Goal: Task Accomplishment & Management: Use online tool/utility

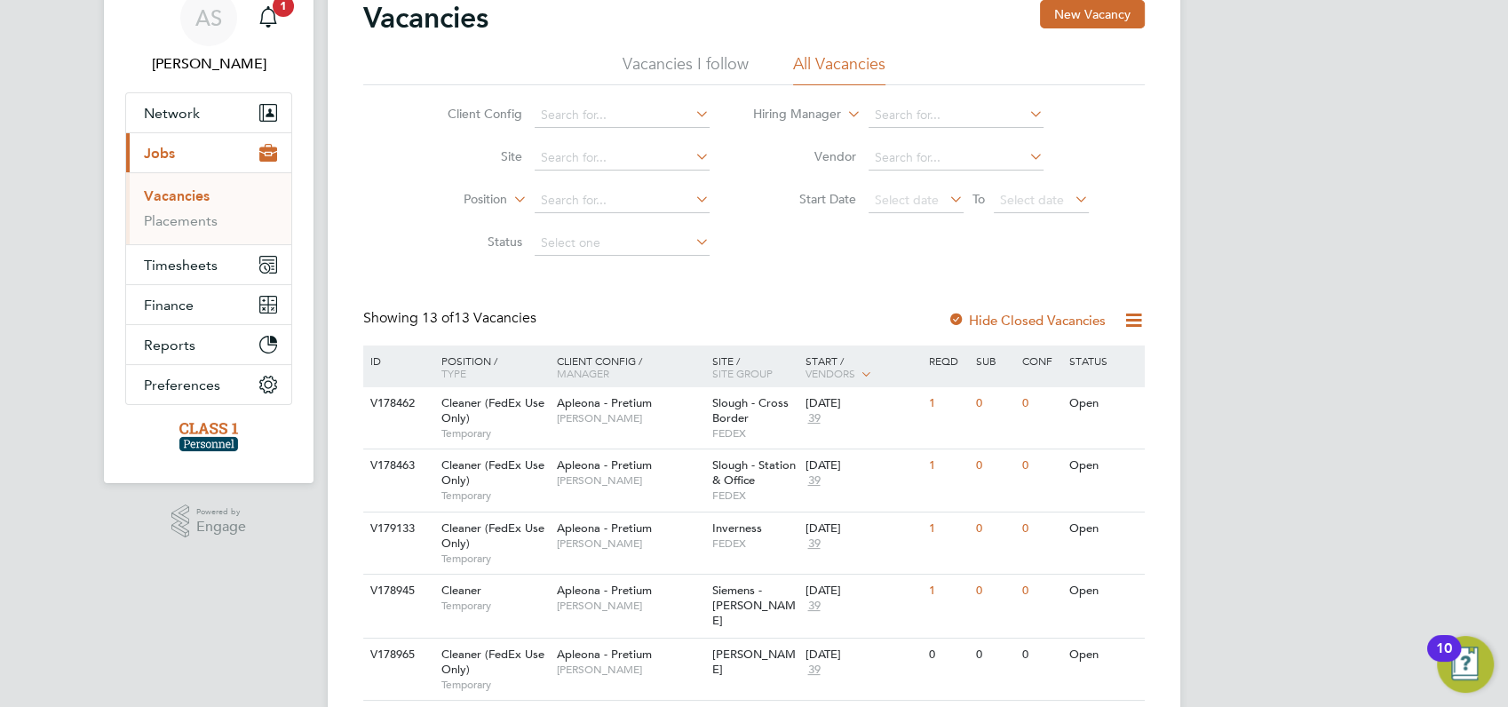
scroll to position [118, 0]
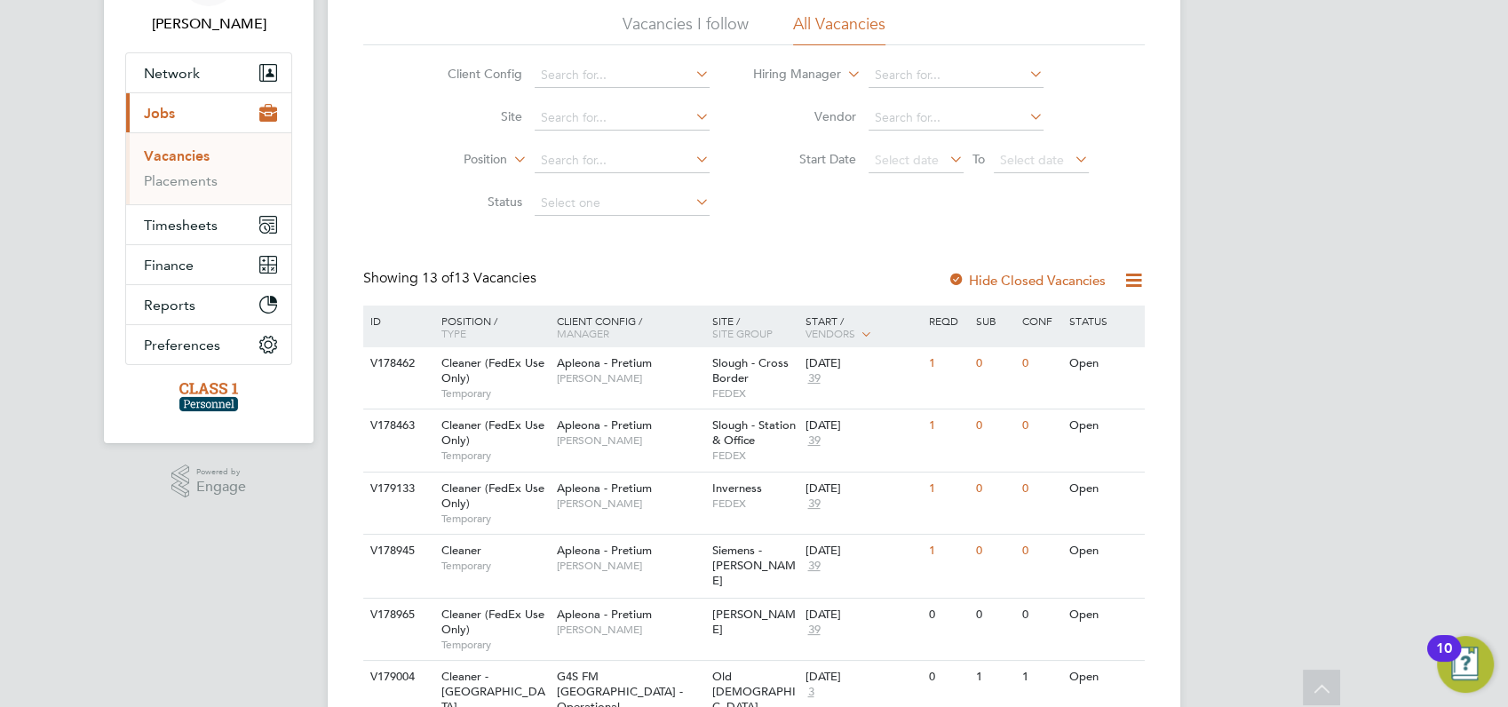
click at [1282, 386] on div "AS [PERSON_NAME] Notifications 1 Applications: Network Businesses Sites Workers…" at bounding box center [754, 614] width 1508 height 1465
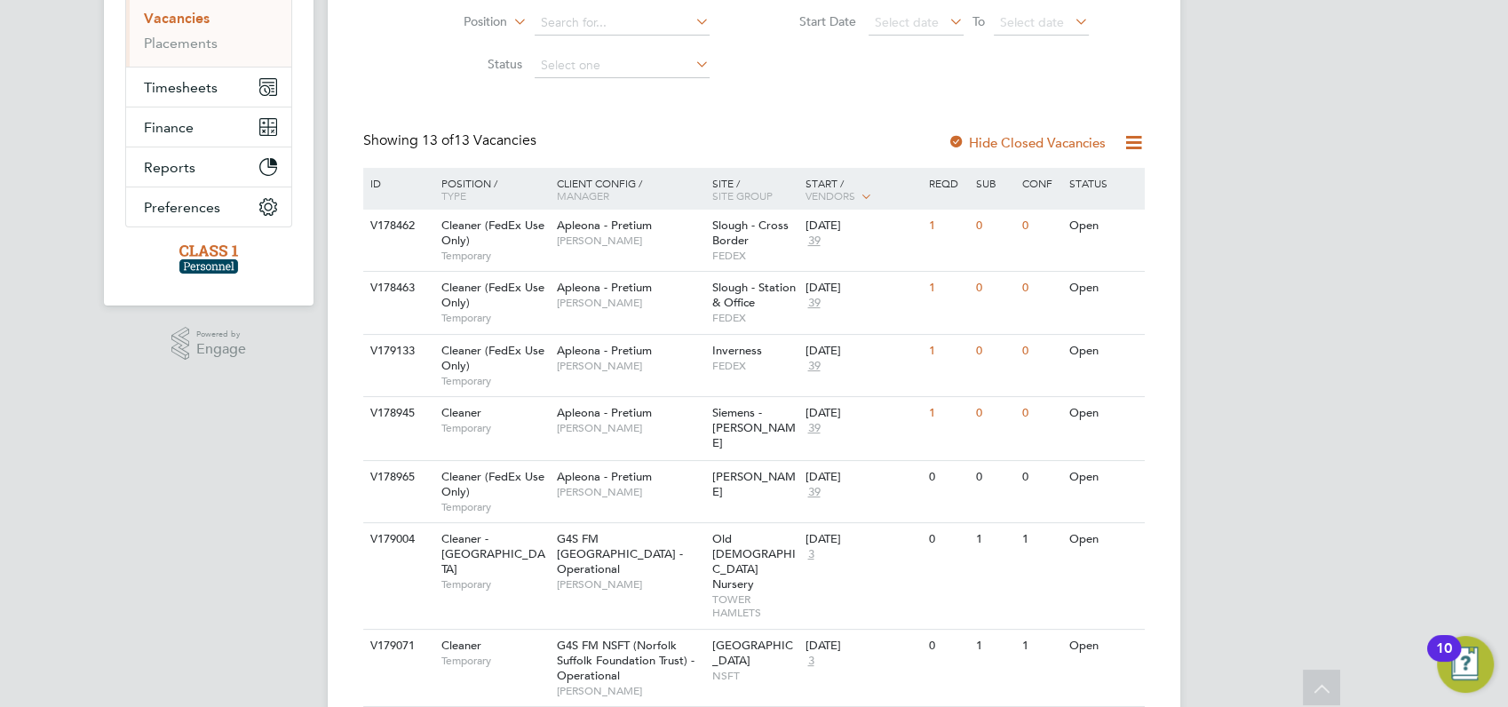
scroll to position [0, 0]
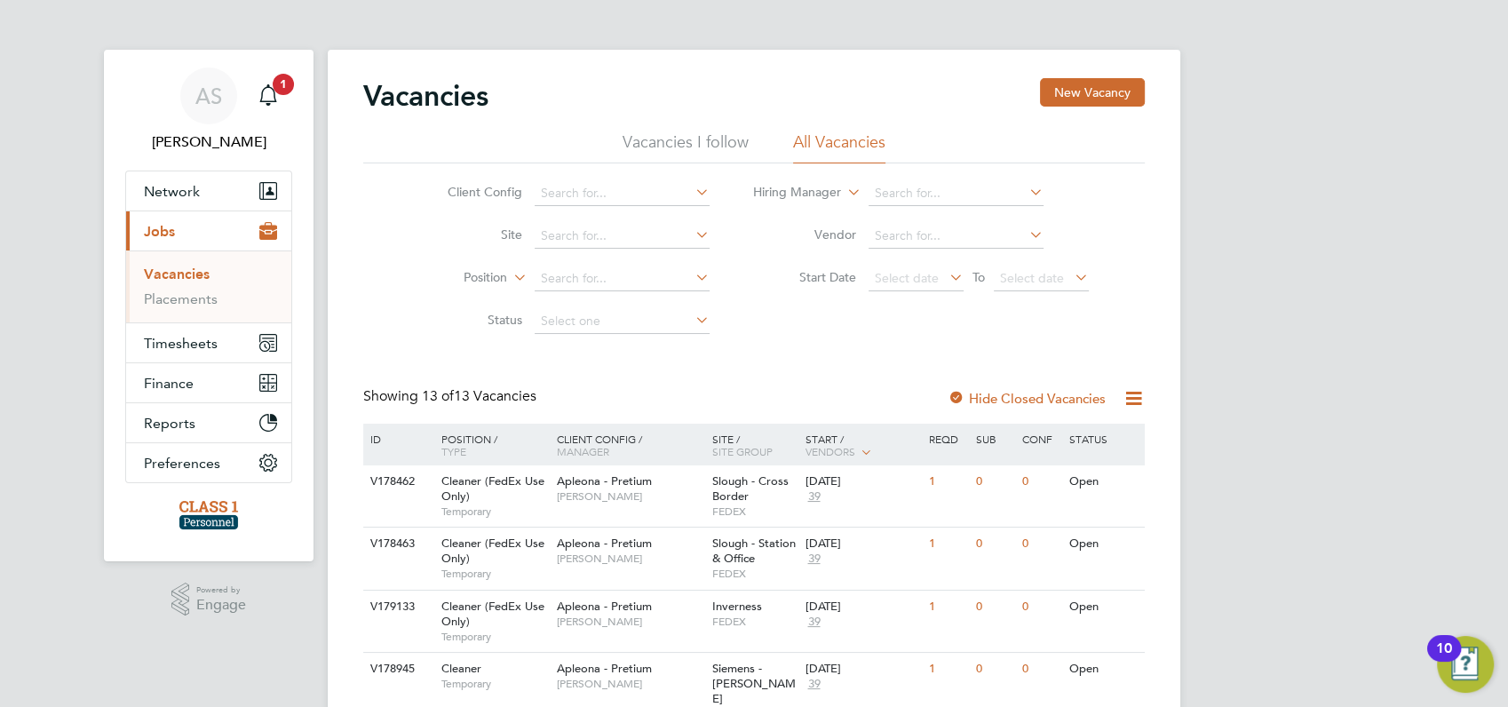
click at [177, 274] on link "Vacancies" at bounding box center [177, 274] width 66 height 17
click at [177, 271] on link "Vacancies" at bounding box center [177, 274] width 66 height 17
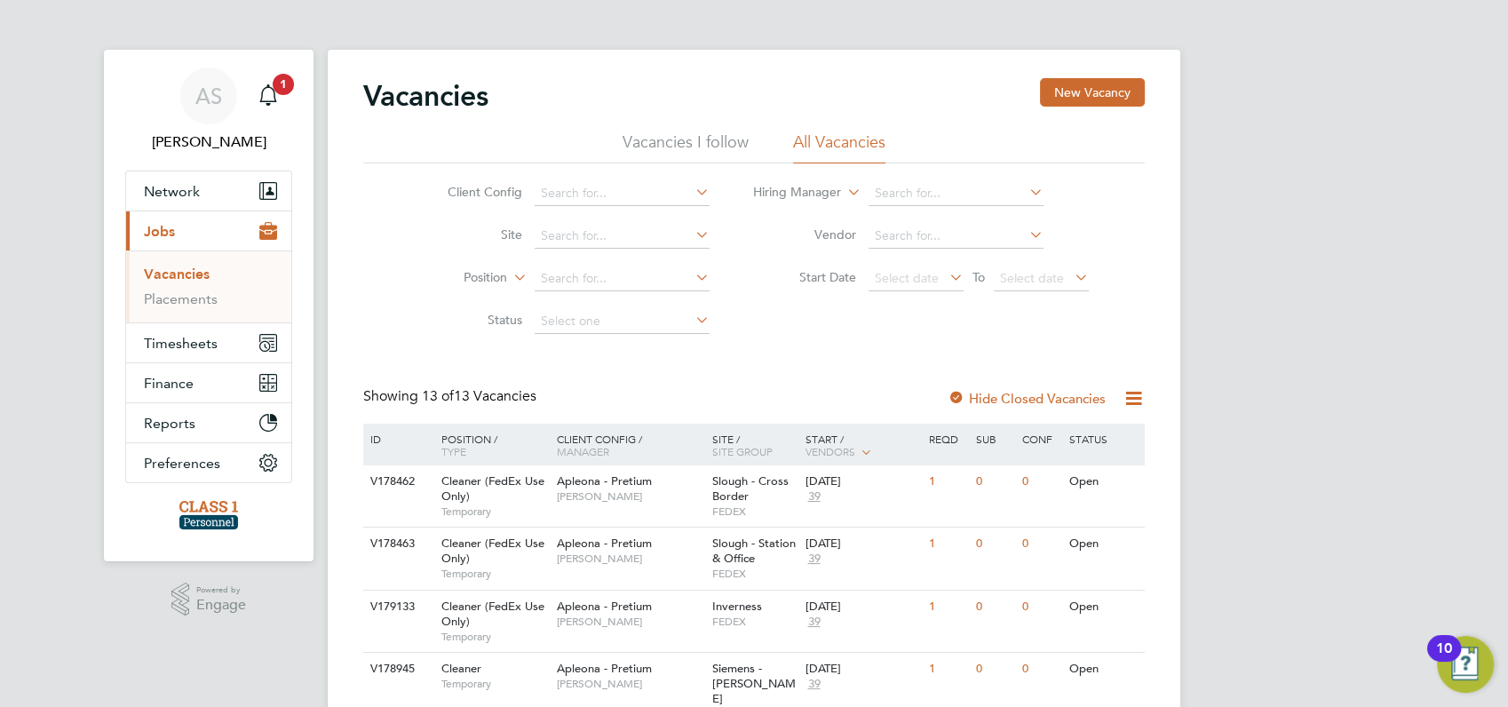
click at [177, 271] on link "Vacancies" at bounding box center [177, 274] width 66 height 17
click at [176, 299] on link "Placements" at bounding box center [181, 298] width 74 height 17
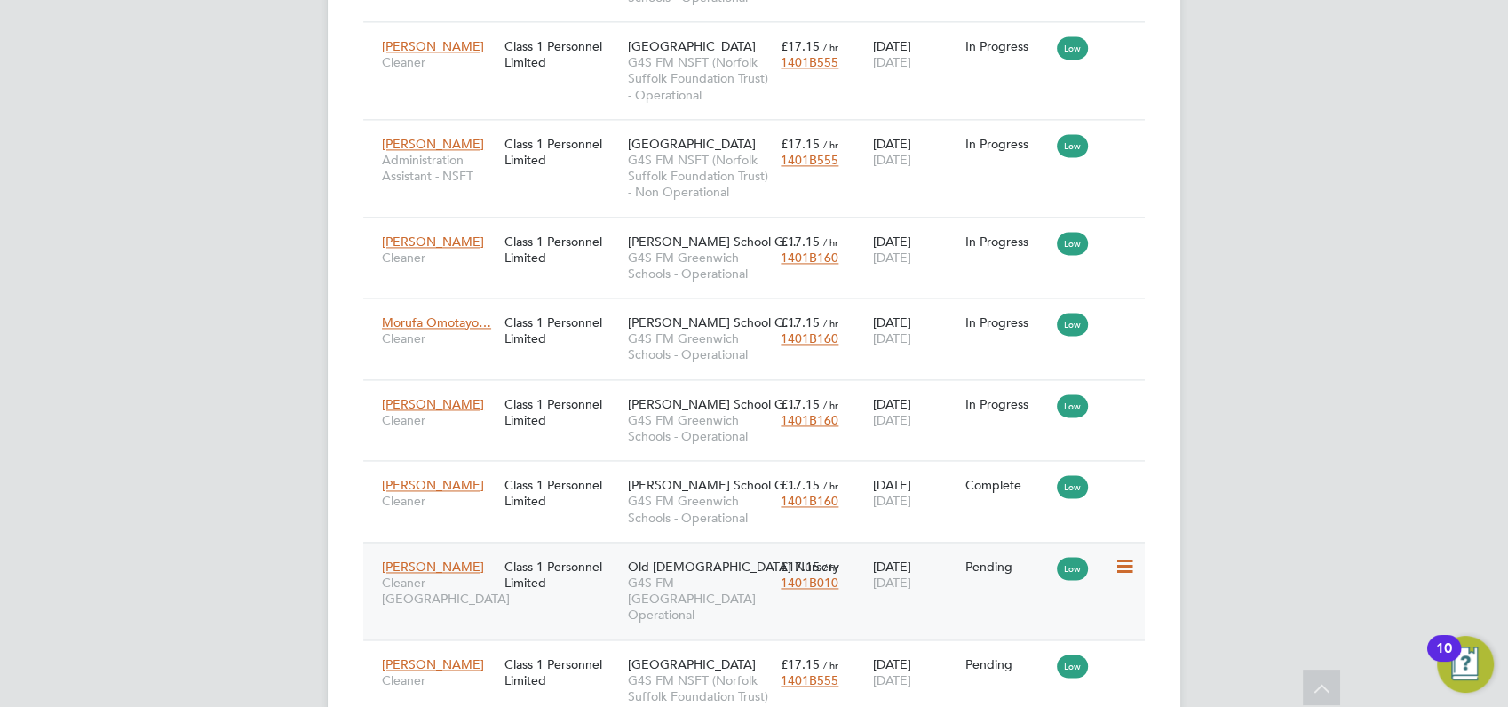
click at [1128, 556] on icon at bounding box center [1123, 566] width 18 height 21
click at [1036, 526] on li "Start" at bounding box center [1069, 529] width 126 height 25
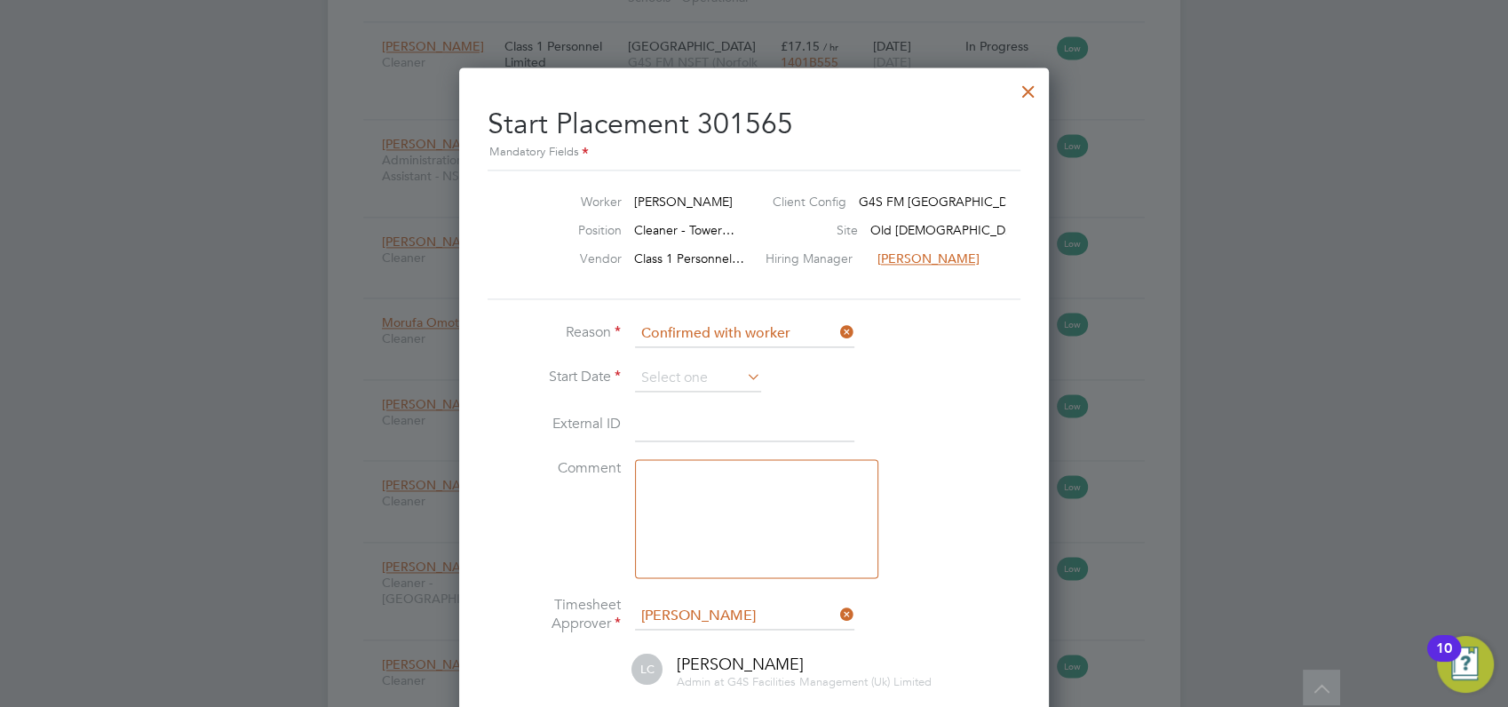
click at [743, 372] on icon at bounding box center [743, 376] width 0 height 25
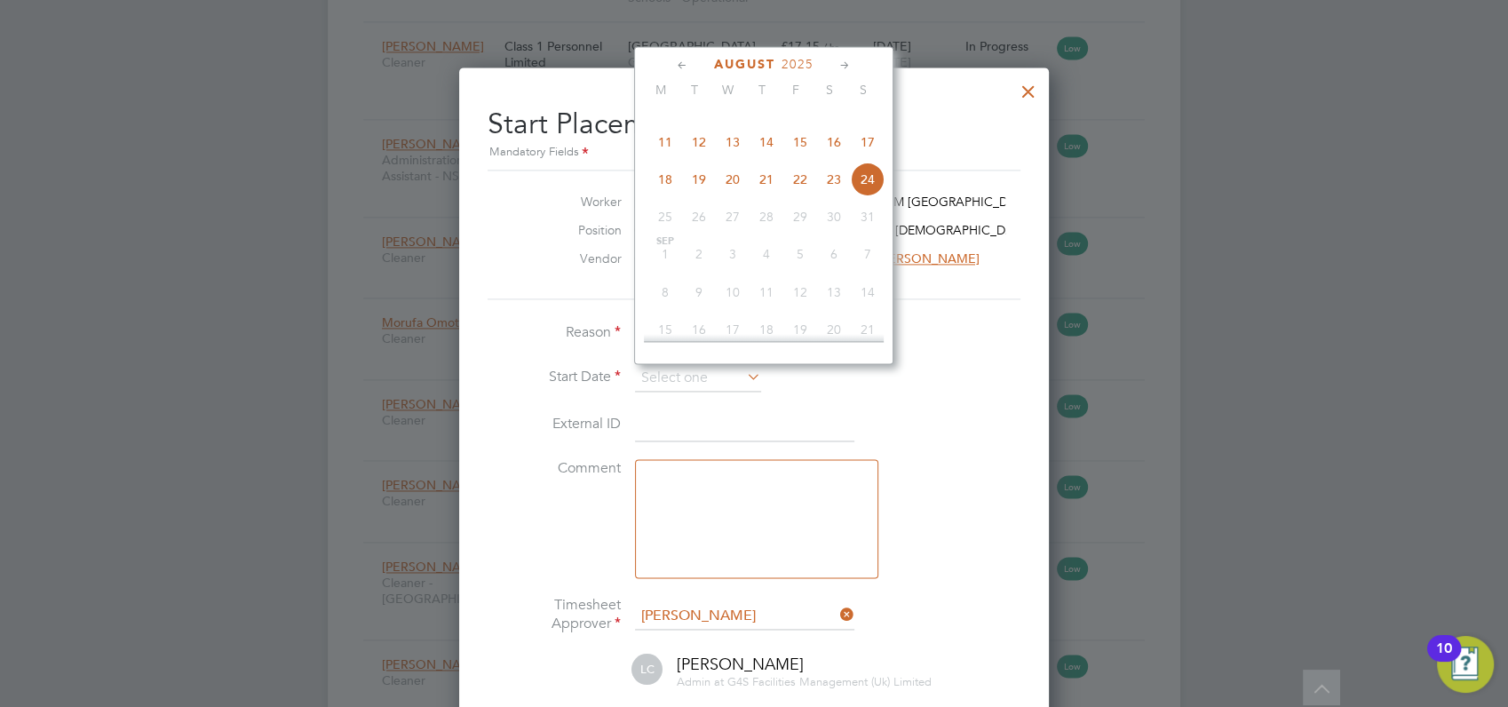
click at [1026, 93] on div at bounding box center [1029, 87] width 32 height 32
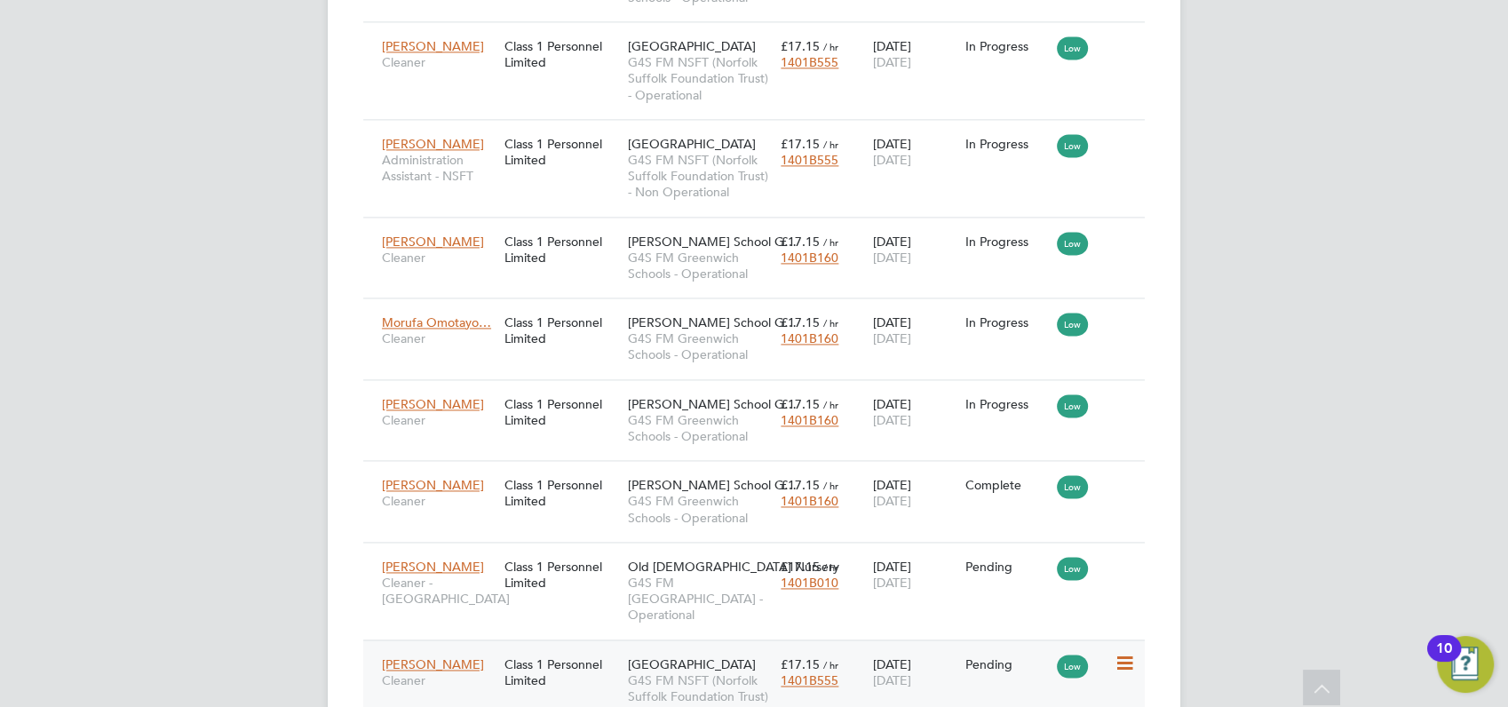
click at [1123, 653] on icon at bounding box center [1123, 663] width 18 height 21
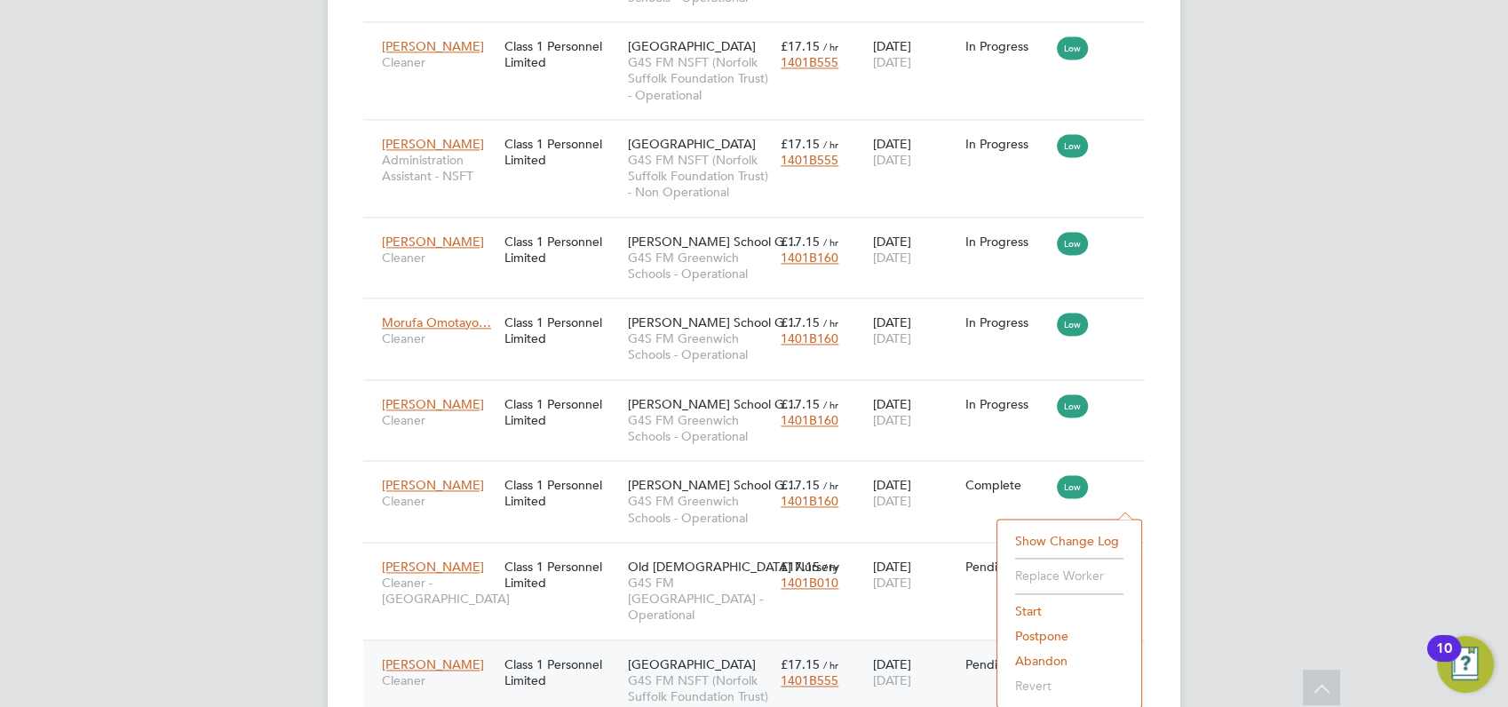
click at [1031, 610] on li "Start" at bounding box center [1069, 611] width 126 height 25
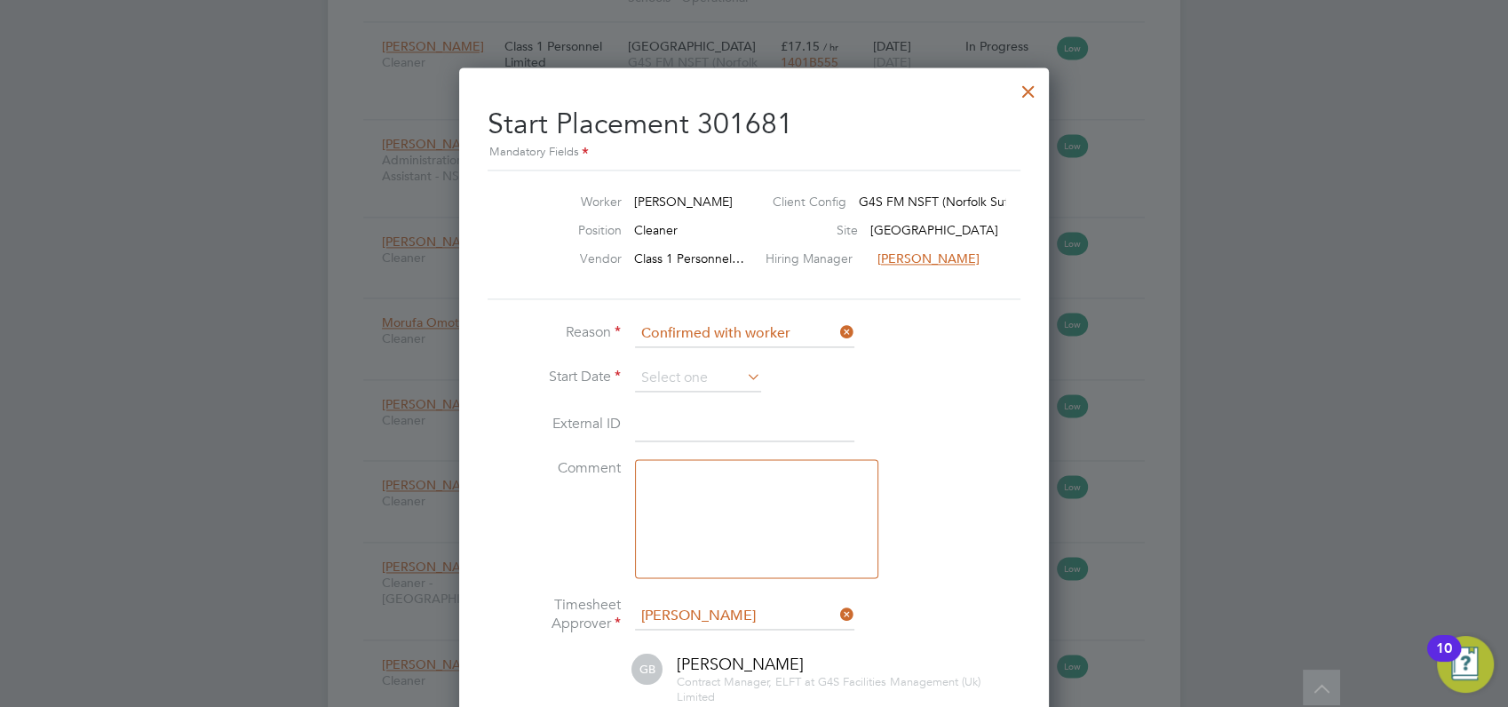
click at [743, 374] on icon at bounding box center [743, 376] width 0 height 25
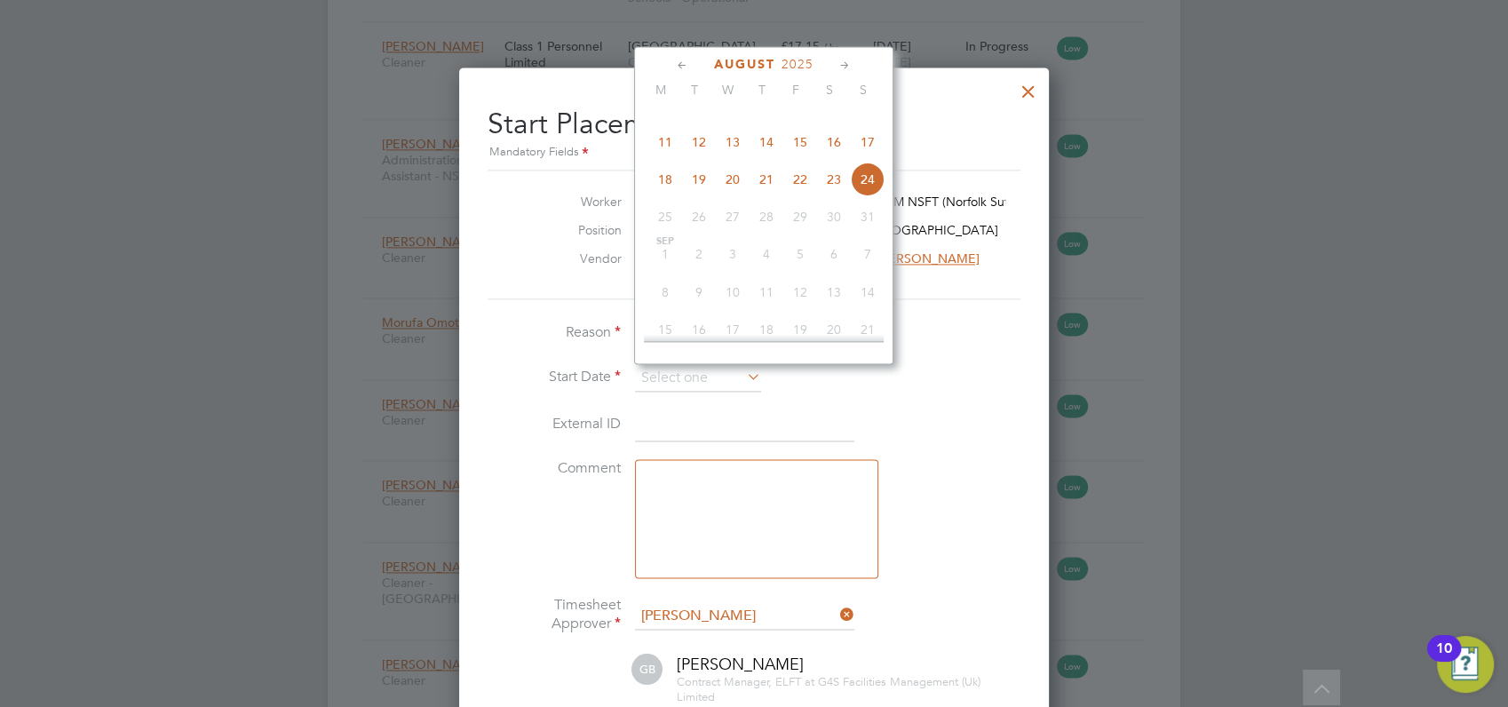
click at [1213, 120] on div at bounding box center [754, 353] width 1508 height 707
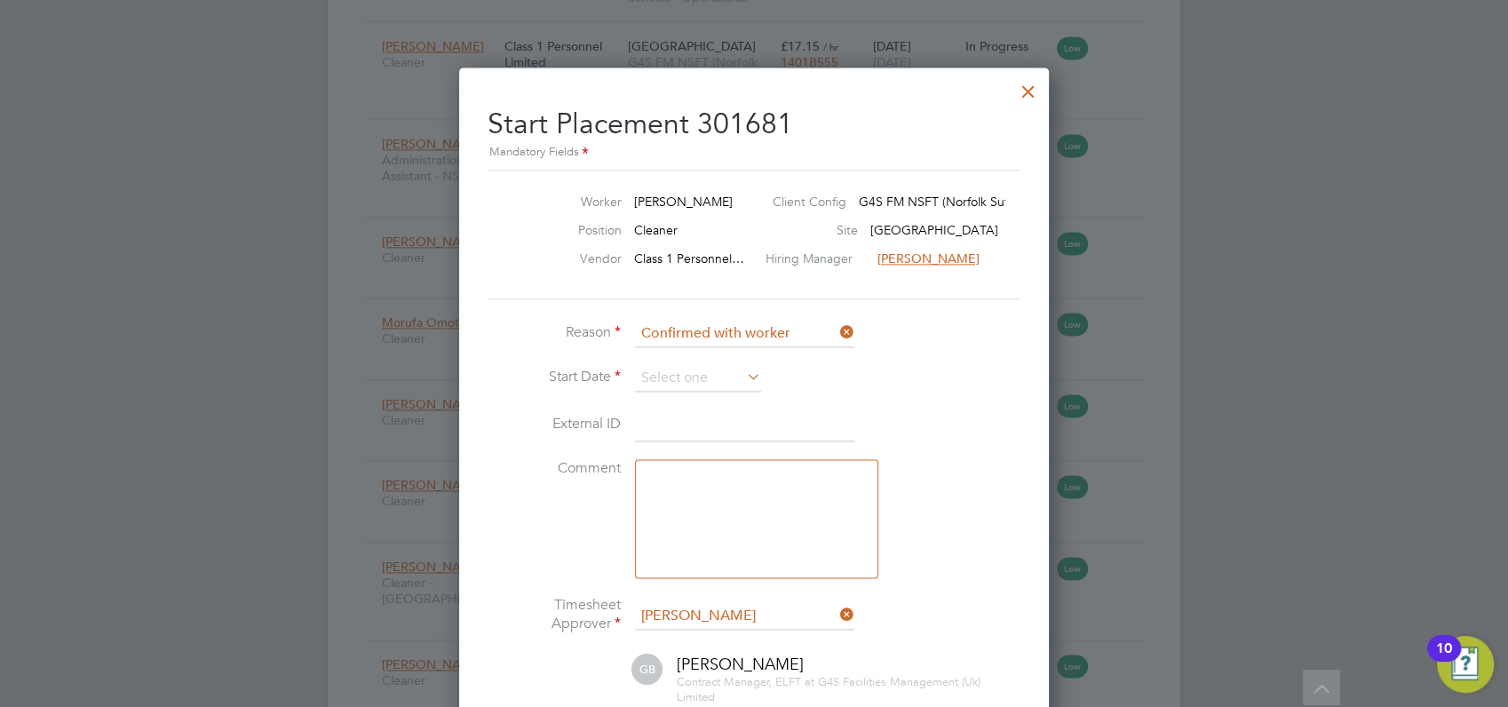
click at [1030, 91] on div at bounding box center [1029, 87] width 32 height 32
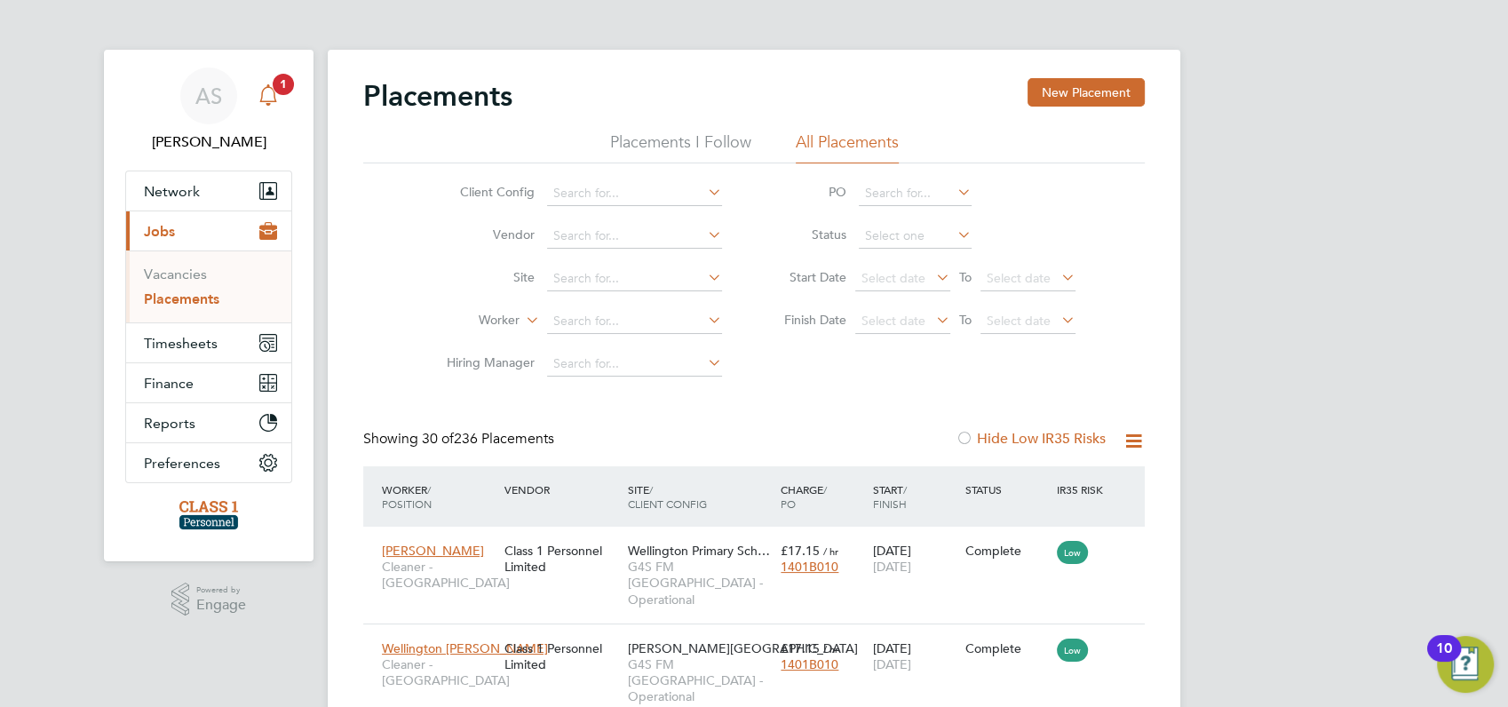
click at [286, 83] on span "1" at bounding box center [283, 84] width 21 height 21
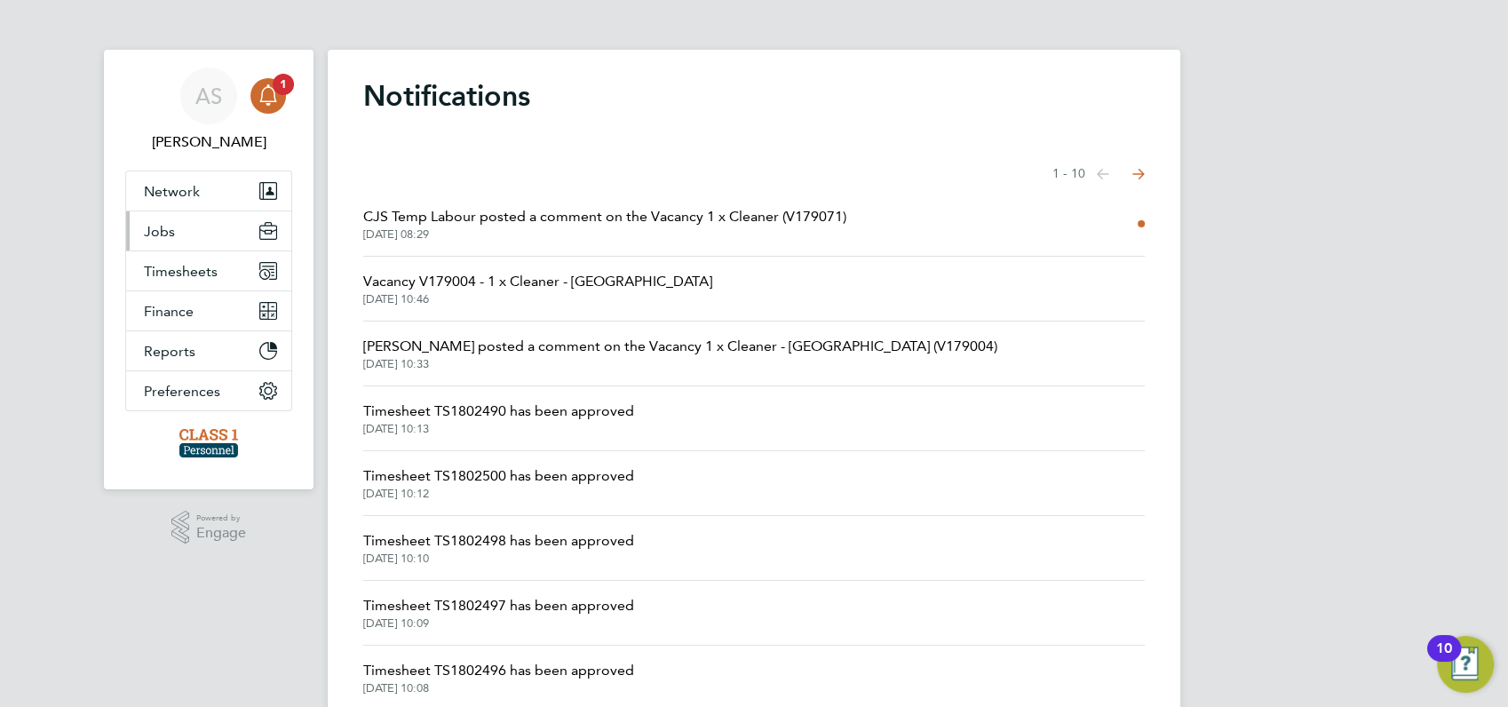
click at [155, 234] on span "Jobs" at bounding box center [159, 231] width 31 height 17
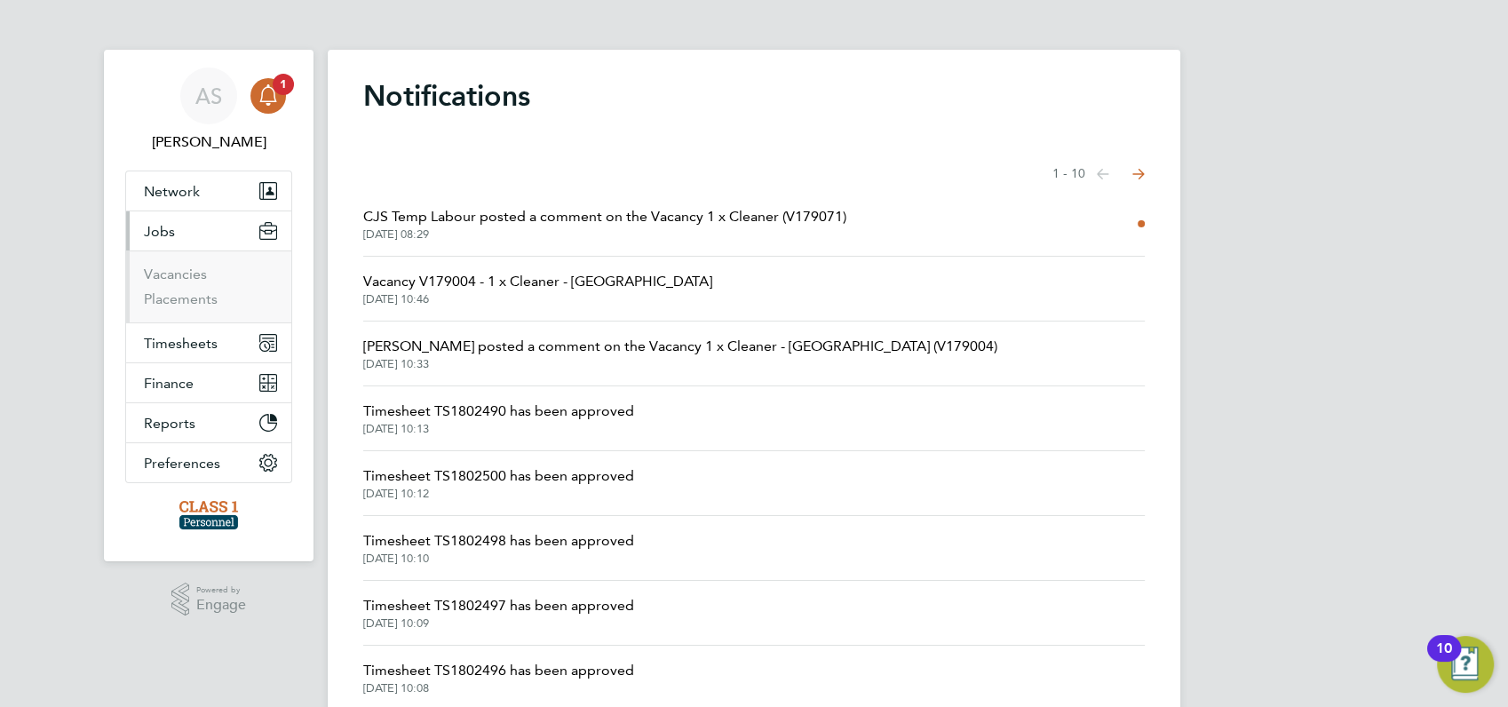
click at [166, 234] on span "Jobs" at bounding box center [159, 231] width 31 height 17
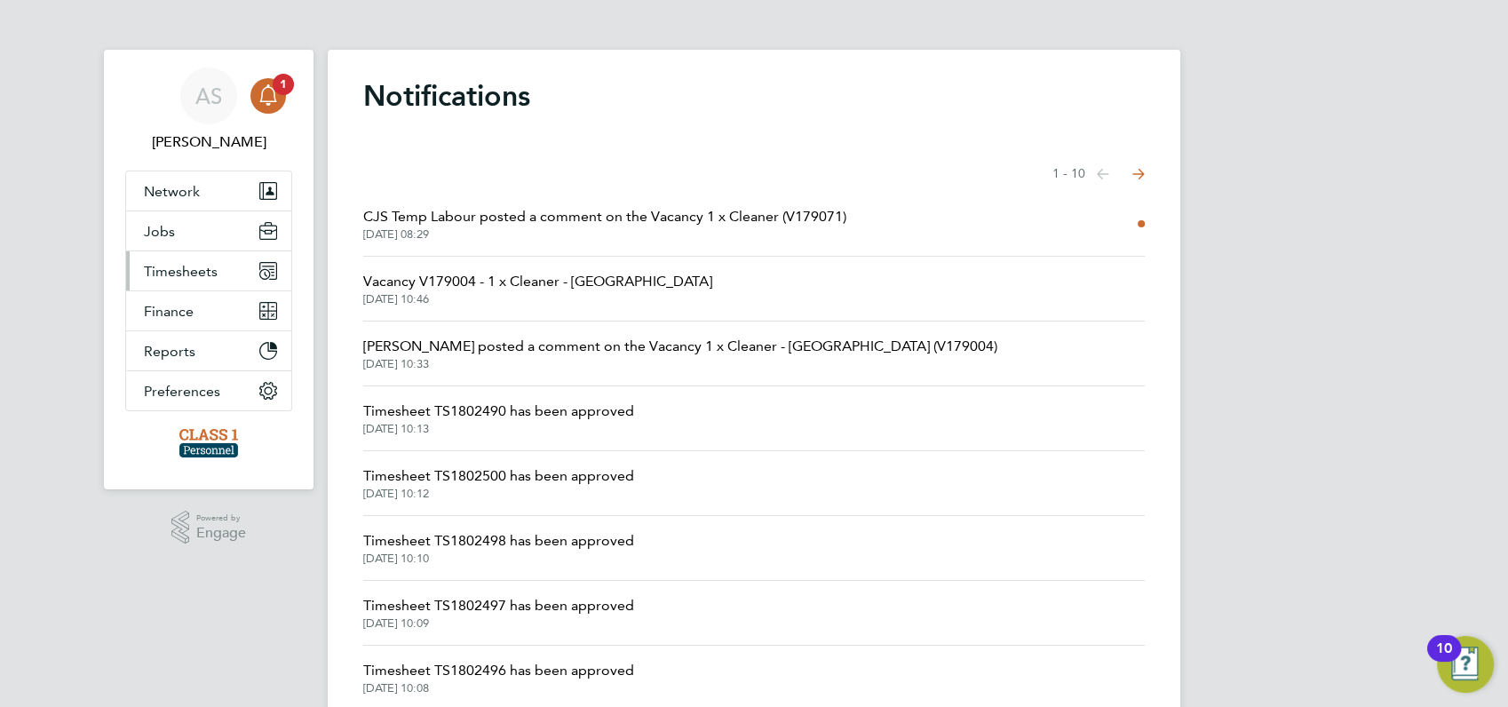
click at [180, 267] on span "Timesheets" at bounding box center [181, 271] width 74 height 17
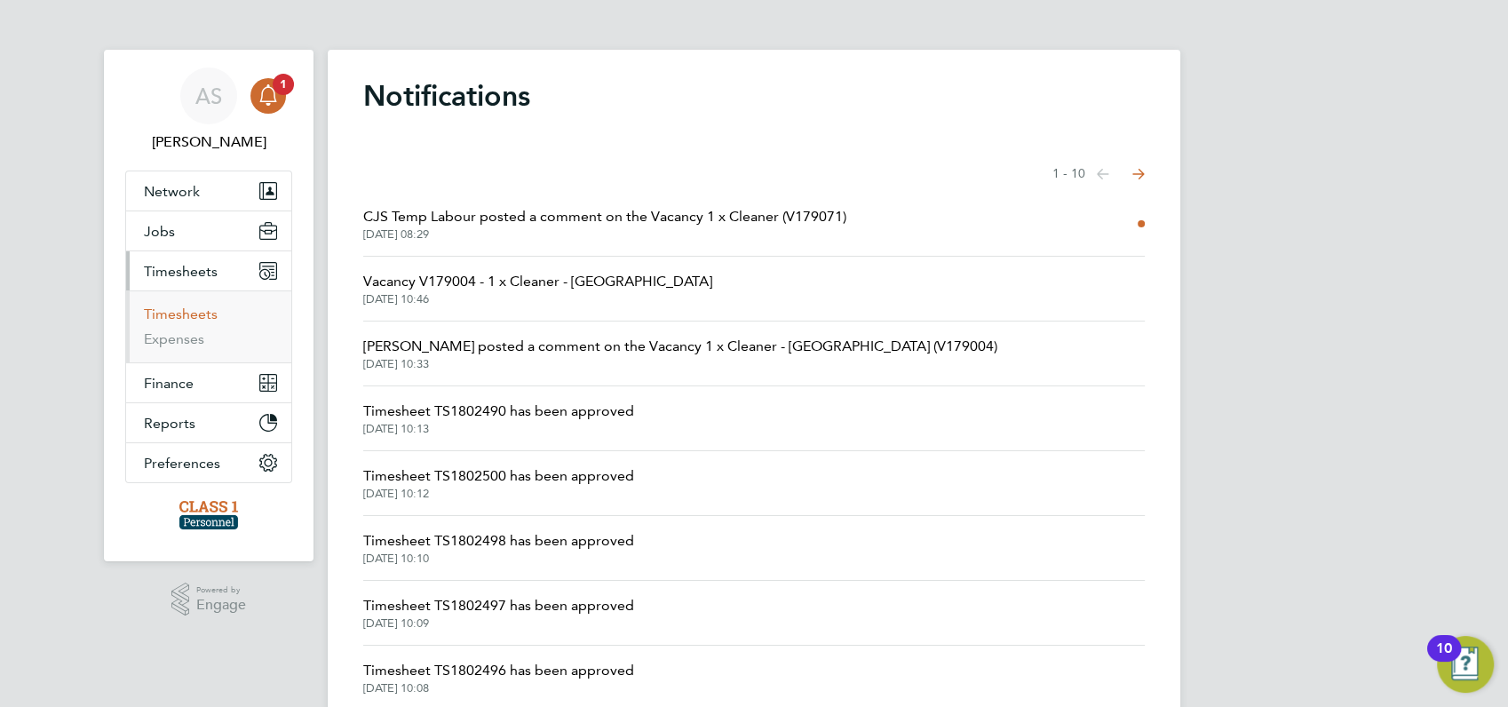
click at [174, 313] on link "Timesheets" at bounding box center [181, 314] width 74 height 17
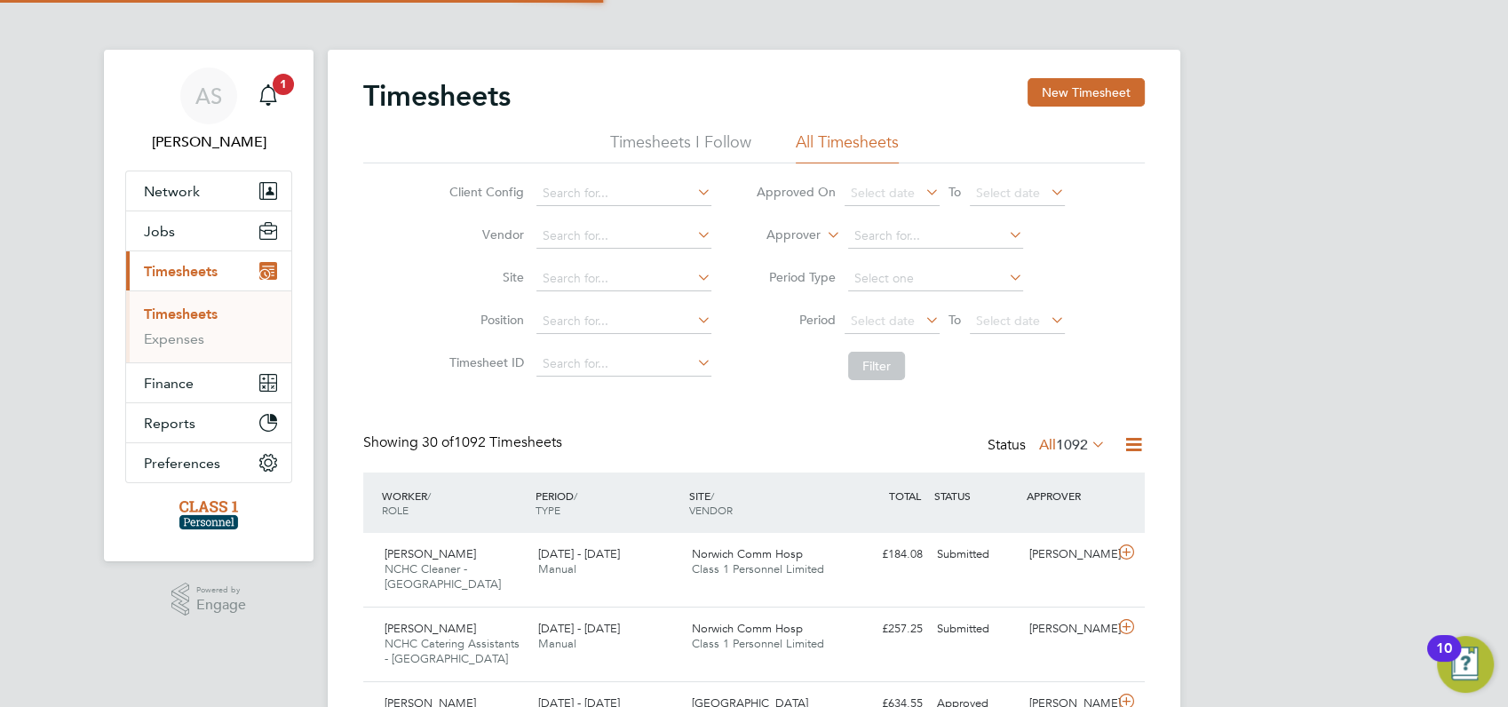
scroll to position [44, 154]
click at [174, 315] on link "Timesheets" at bounding box center [181, 314] width 74 height 17
click at [377, 289] on div "Client Config Vendor Site Position Timesheet ID Approved On Select date To Sele…" at bounding box center [754, 276] width 782 height 226
